Goal: Task Accomplishment & Management: Complete application form

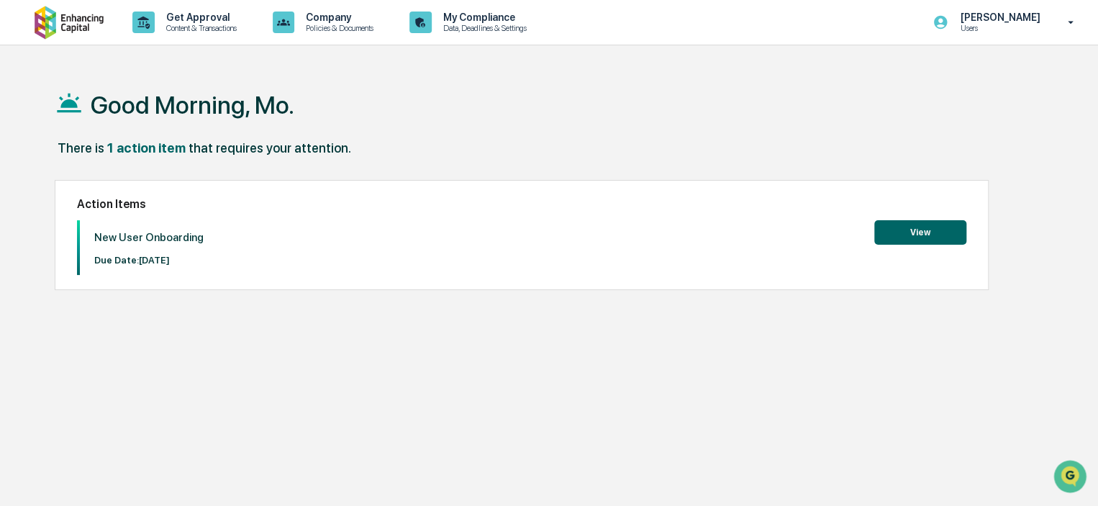
drag, startPoint x: 778, startPoint y: 1, endPoint x: 702, endPoint y: 258, distance: 267.7
click at [702, 258] on div "New User Onboarding Due Date: 2025-09-28 View" at bounding box center [521, 247] width 889 height 55
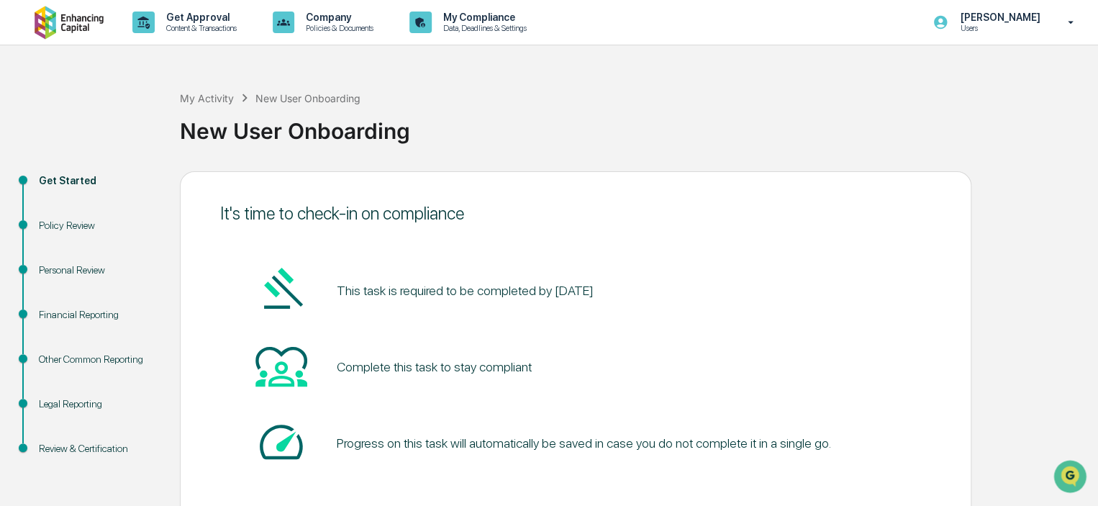
drag, startPoint x: 930, startPoint y: 4, endPoint x: 814, endPoint y: 117, distance: 161.8
click at [814, 117] on div "New User Onboarding" at bounding box center [635, 124] width 911 height 37
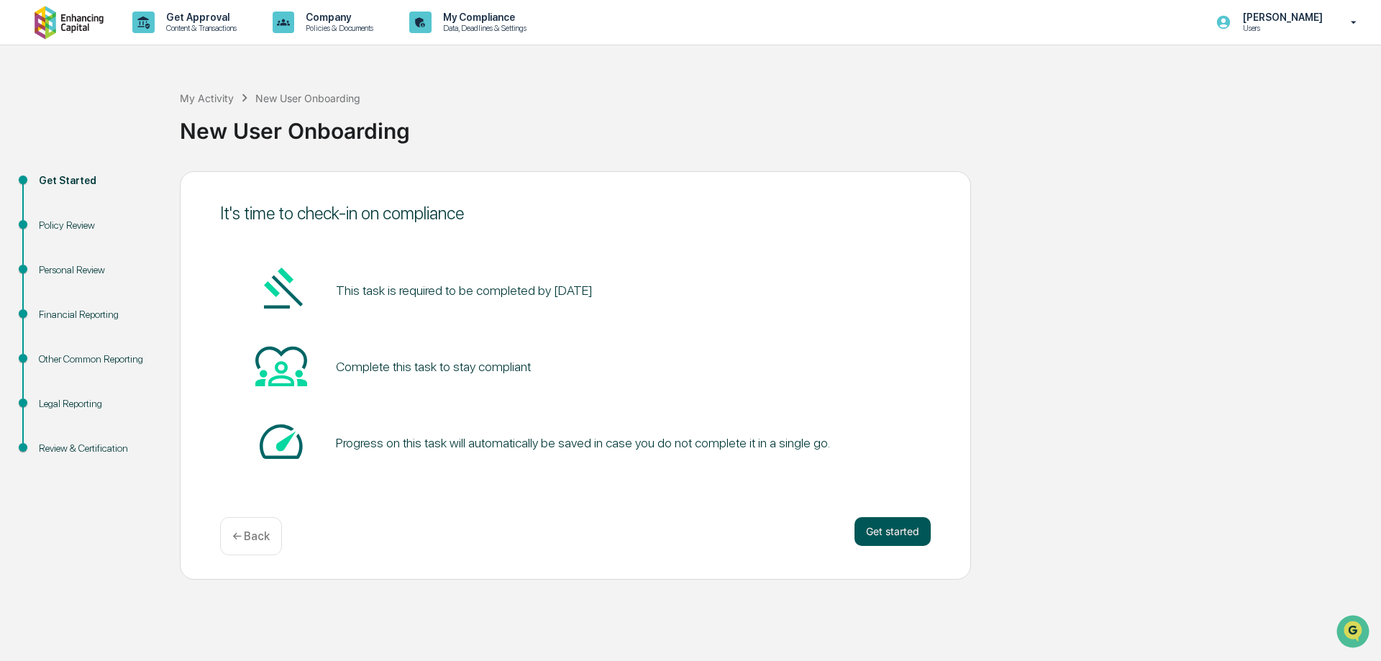
click at [890, 498] on button "Get started" at bounding box center [893, 531] width 76 height 29
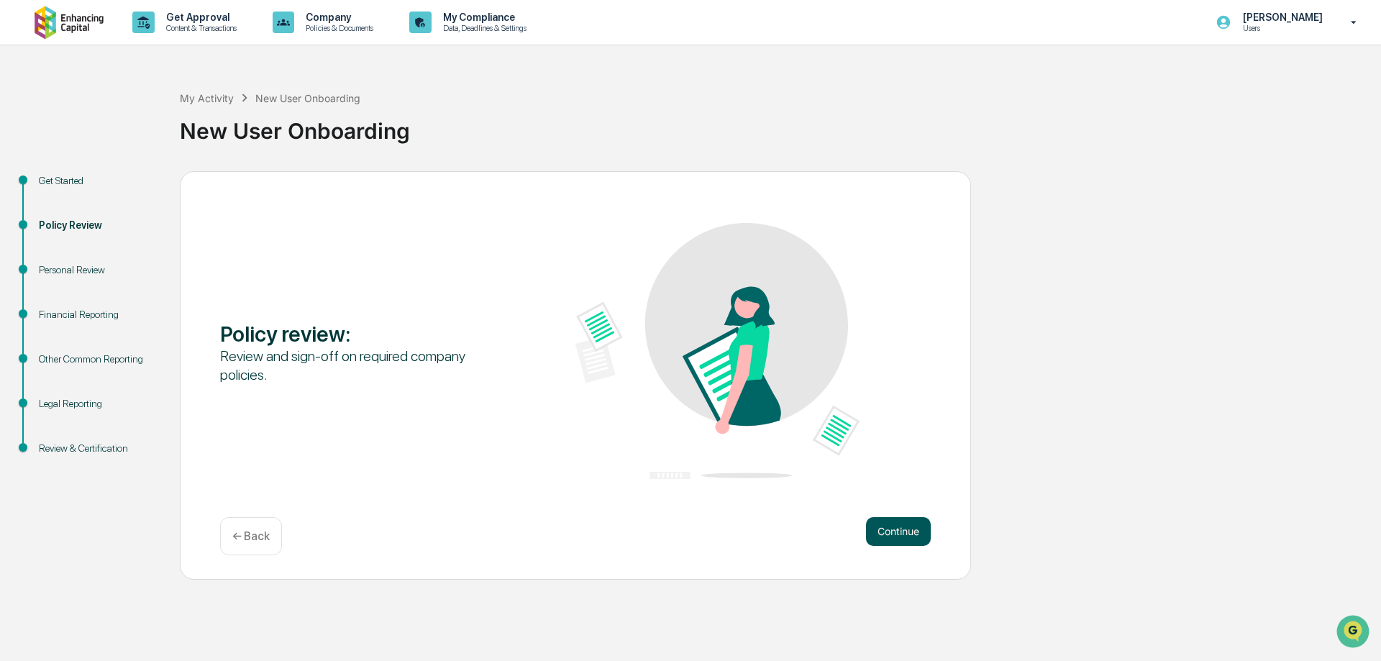
click at [897, 498] on button "Continue" at bounding box center [898, 531] width 65 height 29
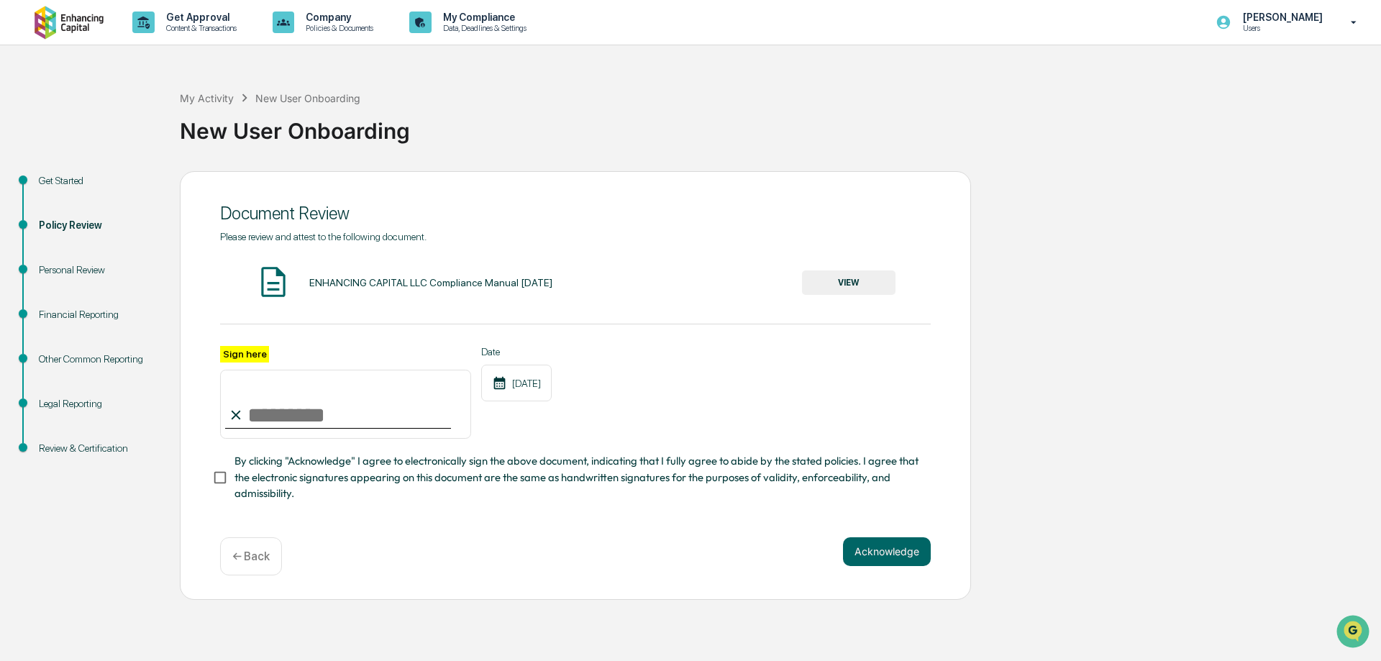
click at [845, 279] on button "VIEW" at bounding box center [849, 283] width 94 height 24
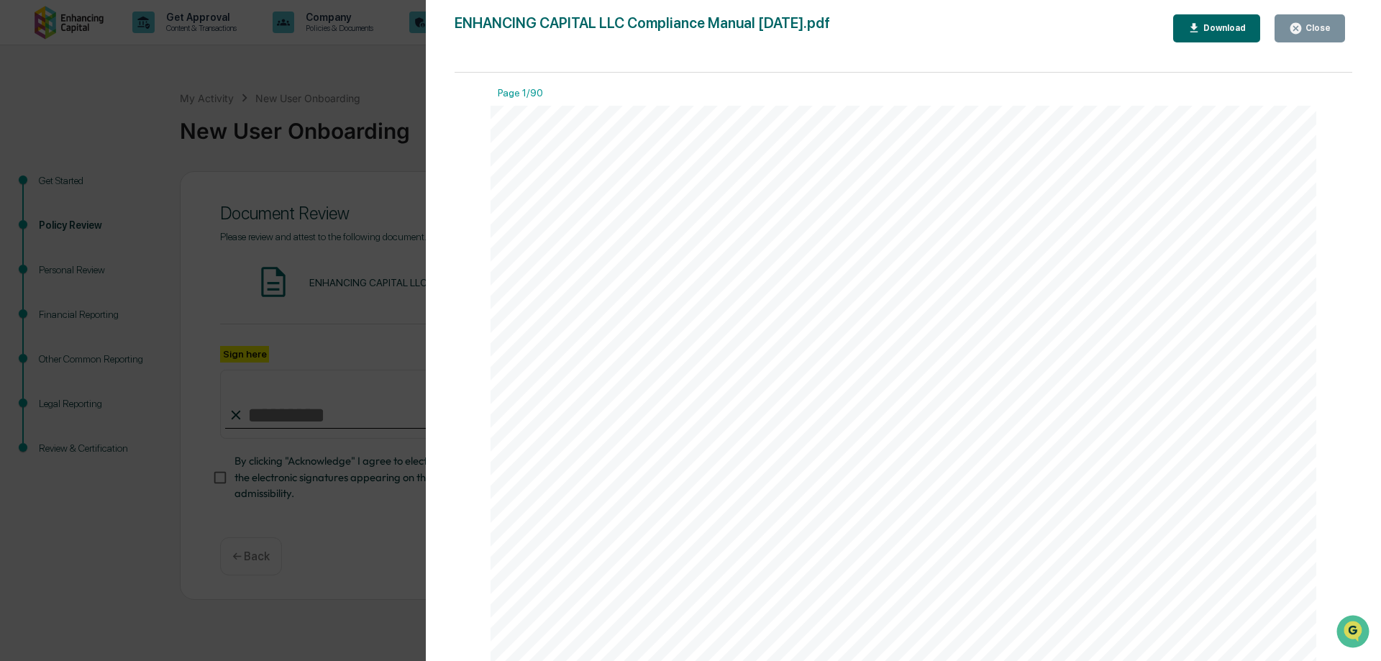
click at [1097, 14] on div "Version History [DATE] 08:52 PM [PERSON_NAME] ENHANCING CAPITAL LLC Compliance …" at bounding box center [904, 345] width 956 height 690
click at [1097, 20] on button "Close" at bounding box center [1310, 28] width 71 height 28
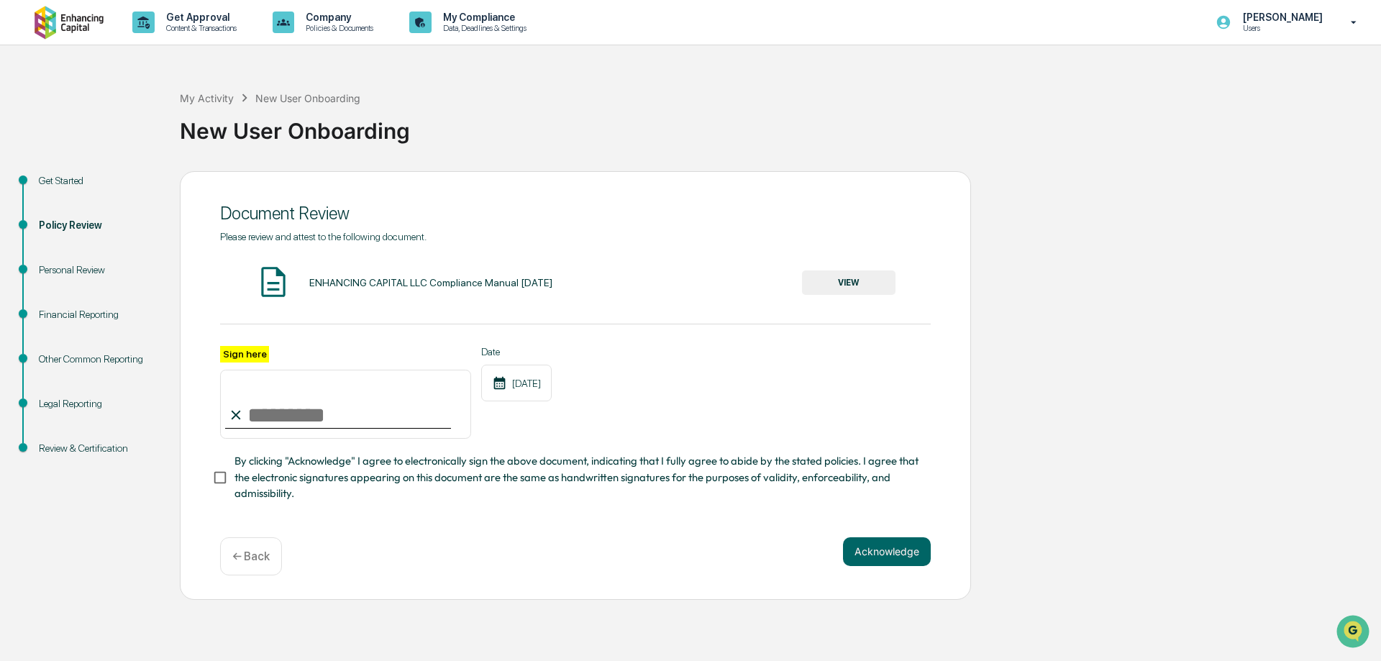
click at [250, 420] on input "Sign here" at bounding box center [345, 404] width 251 height 69
type input "**********"
click at [209, 496] on div "**********" at bounding box center [575, 385] width 791 height 429
click at [237, 475] on span "By clicking "Acknowledge" I agree to electronically sign the above document, in…" at bounding box center [577, 477] width 685 height 48
click at [866, 498] on button "Acknowledge" at bounding box center [887, 551] width 88 height 29
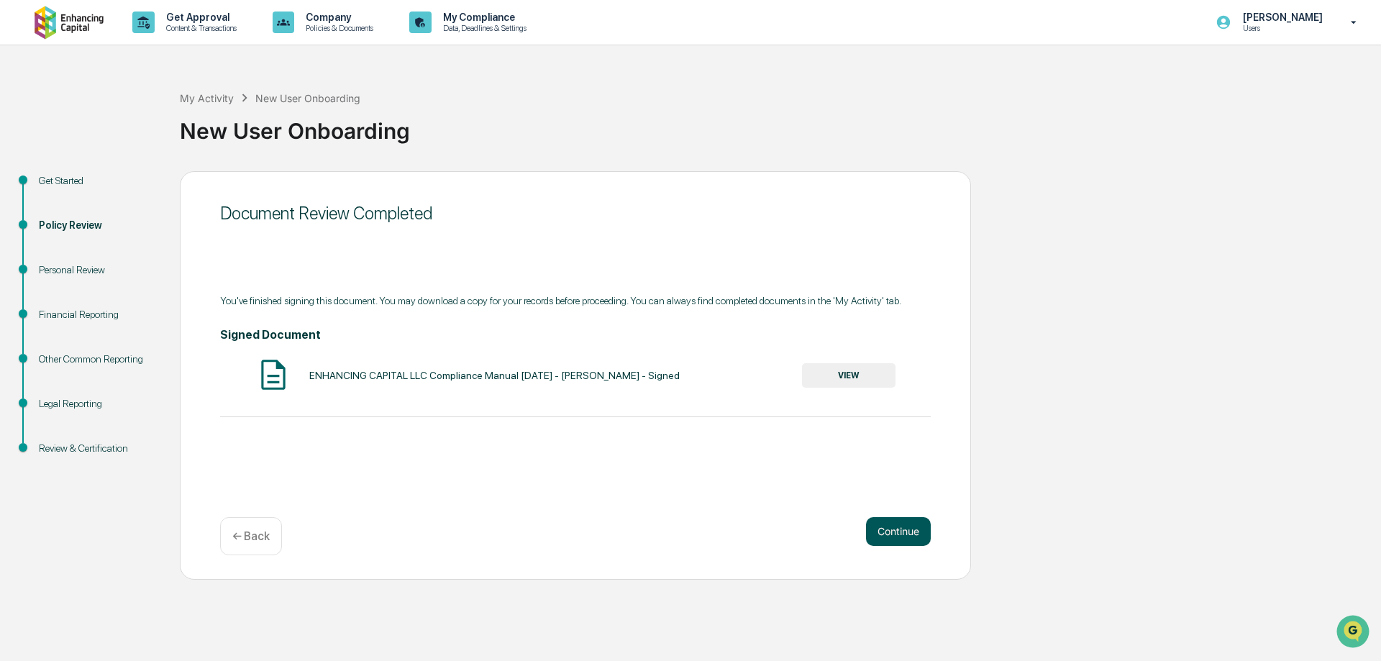
click at [902, 498] on button "Continue" at bounding box center [898, 531] width 65 height 29
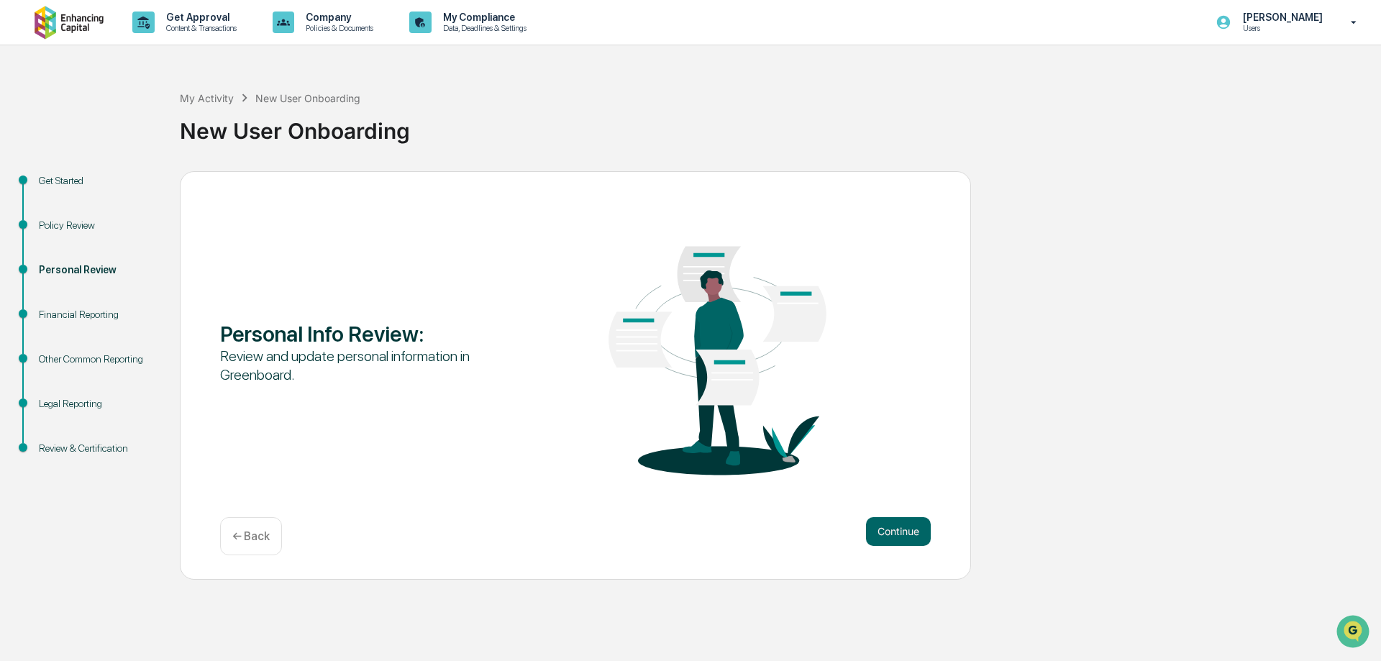
click at [902, 498] on button "Continue" at bounding box center [898, 531] width 65 height 29
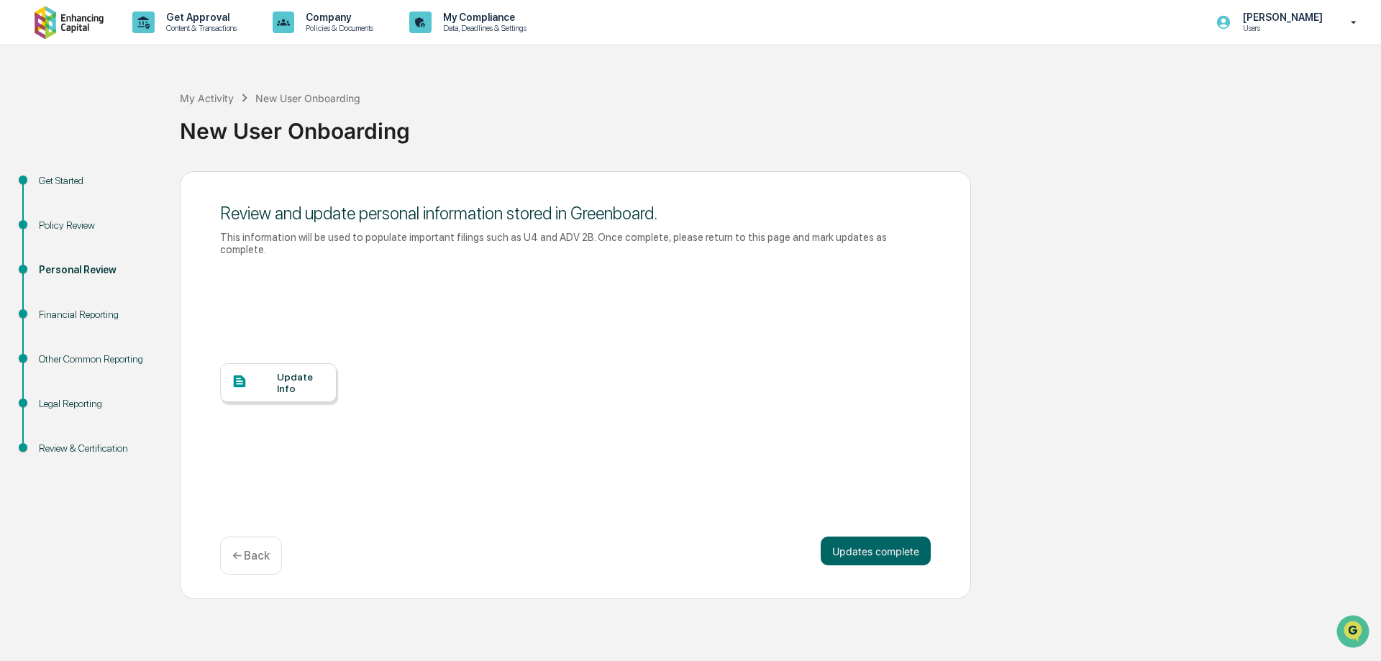
click at [285, 384] on div "Update Info" at bounding box center [278, 382] width 117 height 39
click at [32, 226] on div "Policy Review" at bounding box center [97, 242] width 141 height 45
click at [96, 328] on div "Financial Reporting" at bounding box center [97, 331] width 141 height 45
click at [101, 314] on div "Financial Reporting" at bounding box center [98, 314] width 118 height 15
click at [101, 315] on div "Financial Reporting" at bounding box center [98, 314] width 118 height 15
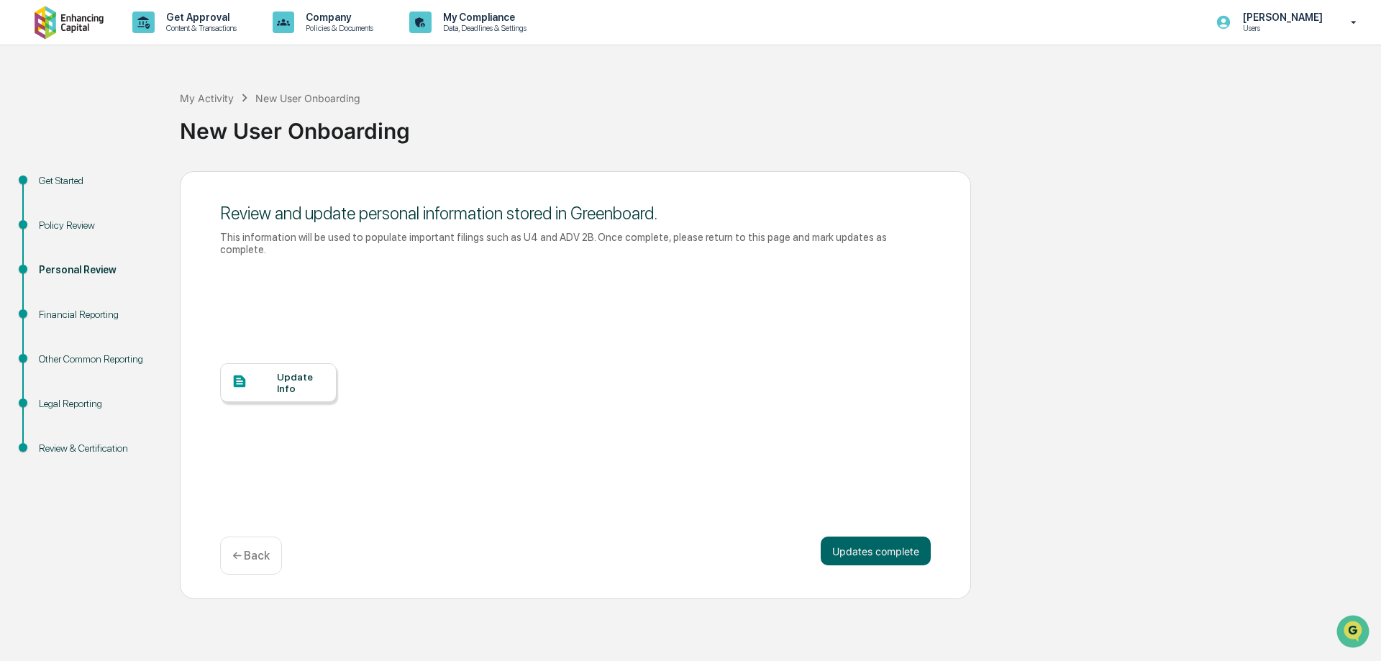
click at [88, 431] on div "Legal Reporting" at bounding box center [97, 421] width 141 height 45
click at [86, 445] on div "Review & Certification" at bounding box center [98, 448] width 118 height 15
click at [263, 498] on p "← Back" at bounding box center [250, 556] width 37 height 14
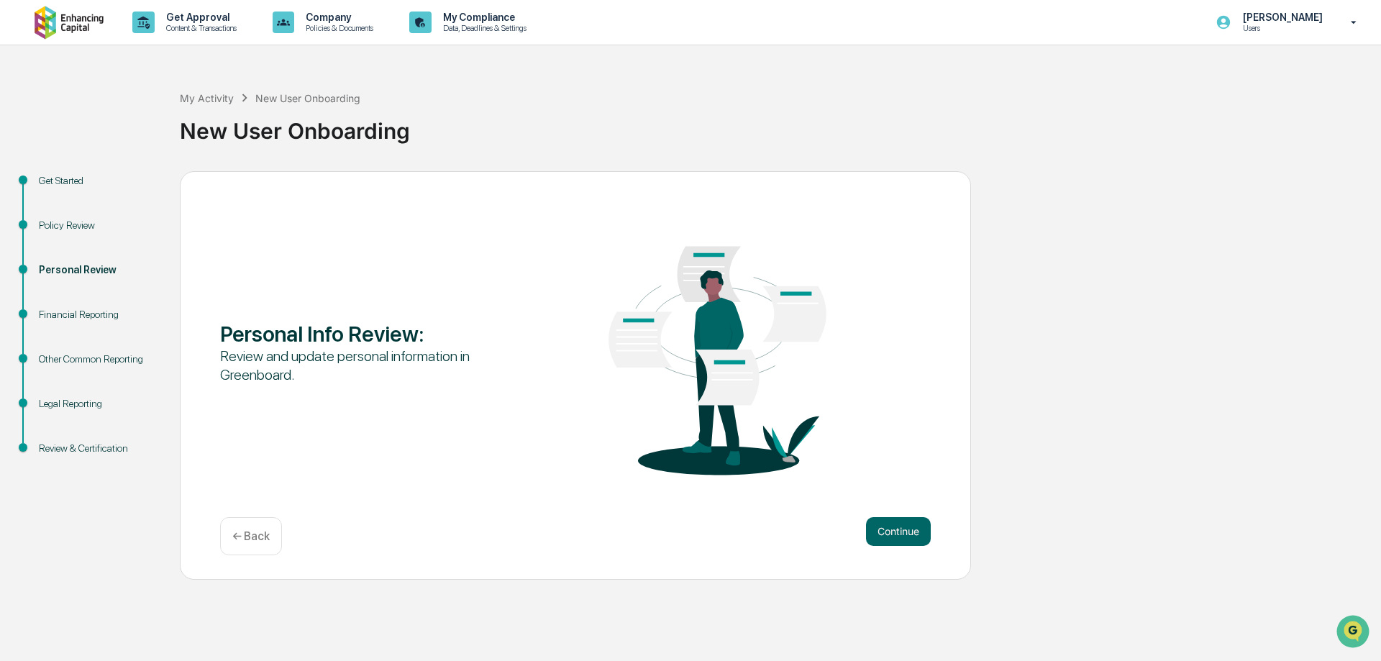
click at [108, 366] on div "Other Common Reporting" at bounding box center [98, 359] width 118 height 15
click at [86, 319] on div "Financial Reporting" at bounding box center [98, 314] width 118 height 15
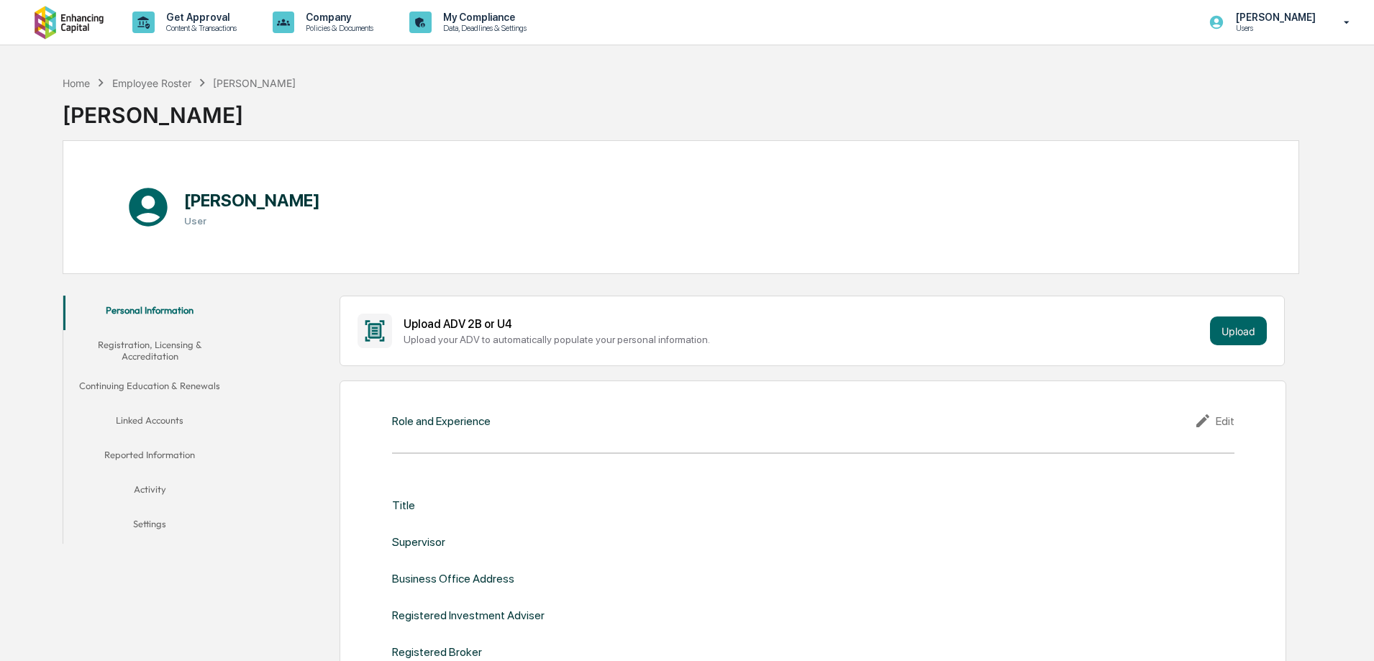
scroll to position [144, 0]
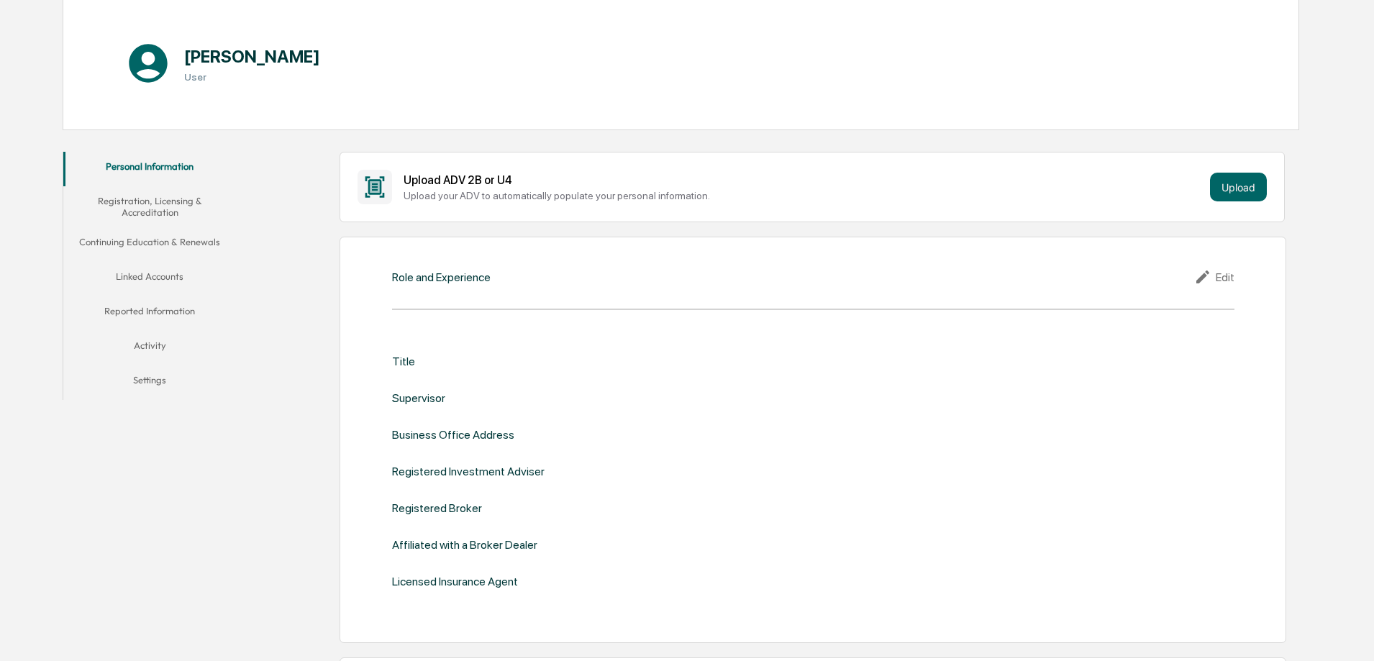
click at [408, 366] on div "Title" at bounding box center [403, 362] width 23 height 14
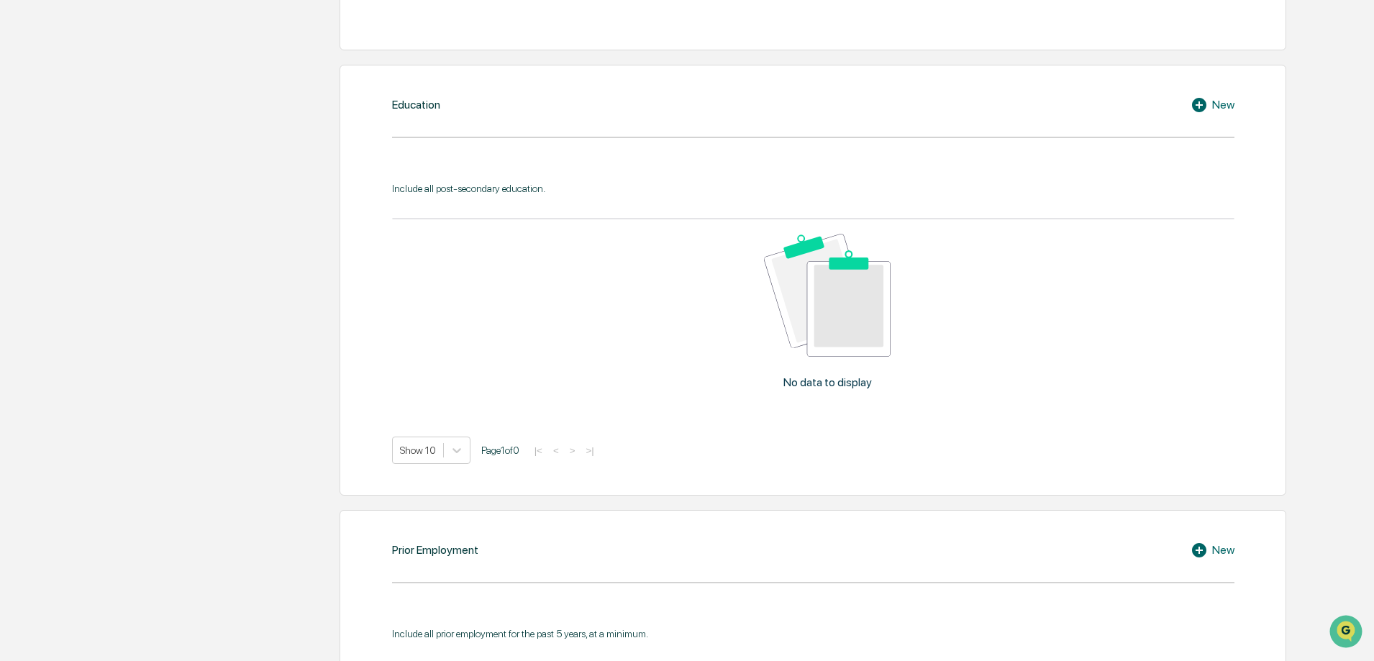
scroll to position [0, 0]
